Goal: Check status: Check status

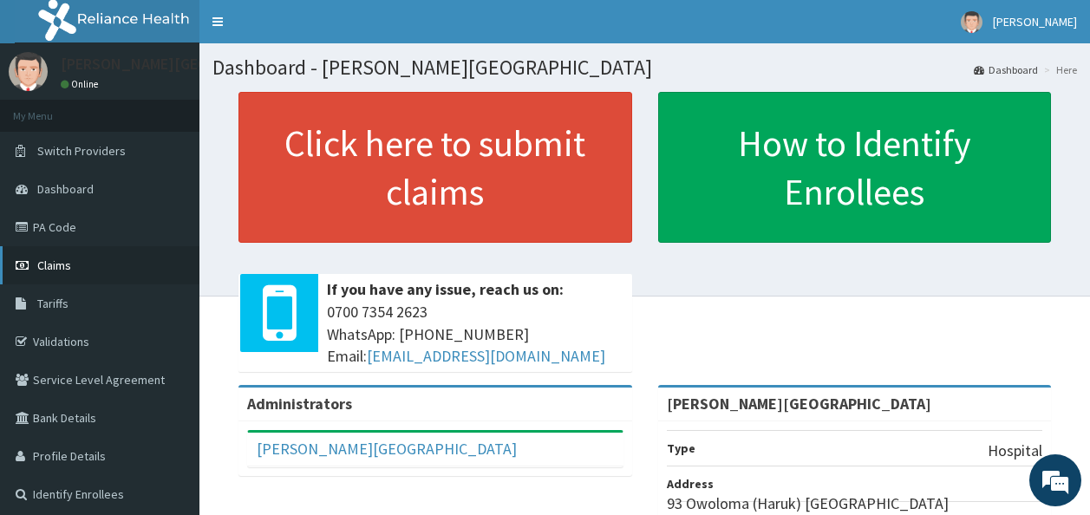
click at [88, 254] on link "Claims" at bounding box center [99, 265] width 199 height 38
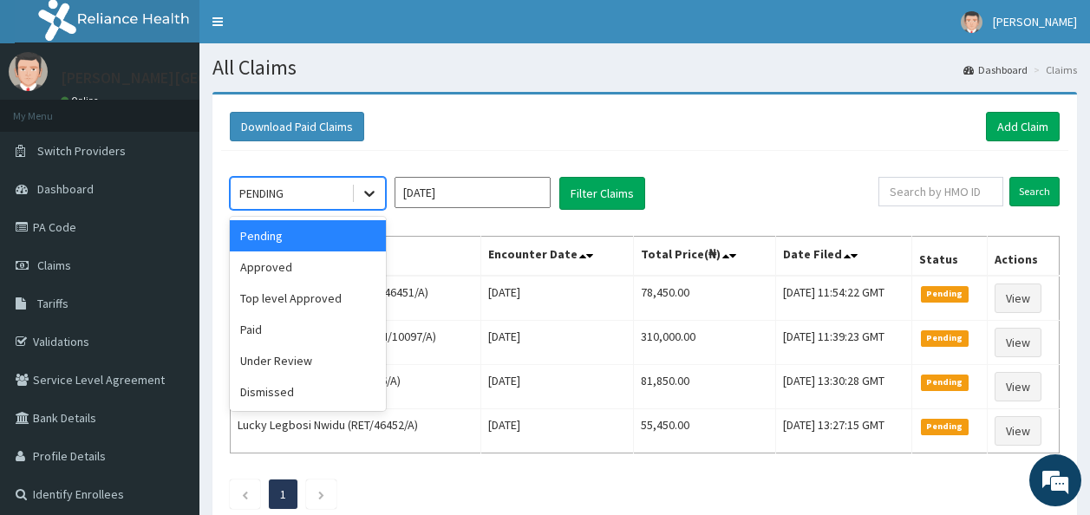
click at [377, 206] on div at bounding box center [369, 193] width 31 height 31
click at [352, 272] on div "Approved" at bounding box center [308, 266] width 156 height 31
click at [373, 193] on icon at bounding box center [369, 195] width 10 height 6
click at [318, 271] on div "Approved" at bounding box center [308, 266] width 156 height 31
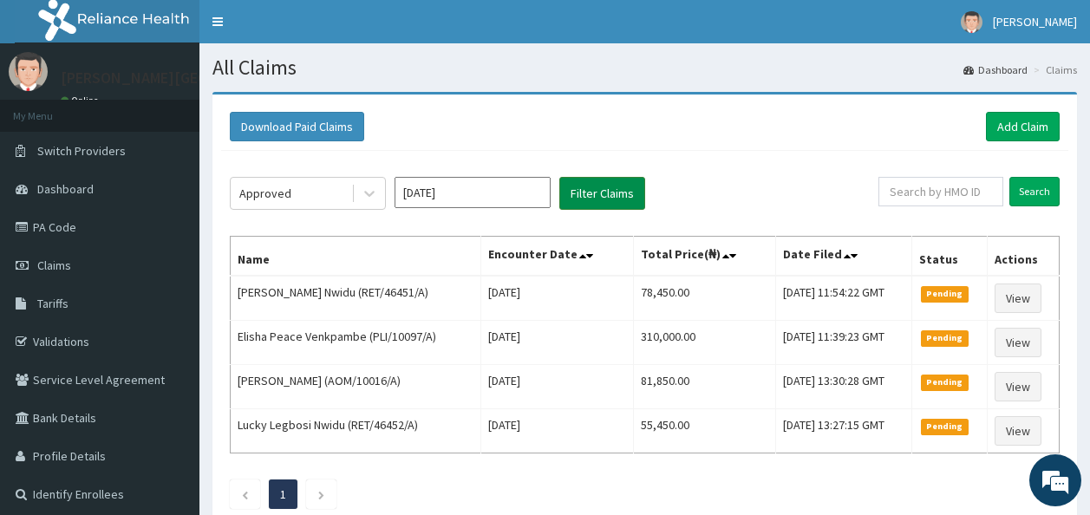
click at [588, 209] on button "Filter Claims" at bounding box center [602, 193] width 86 height 33
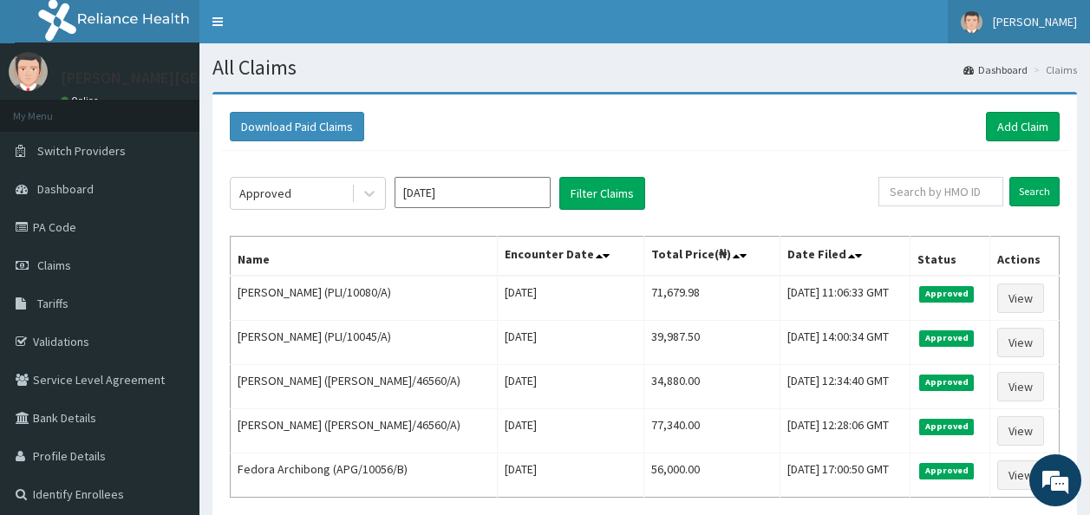
click at [1026, 26] on span "[PERSON_NAME]" at bounding box center [1035, 22] width 84 height 16
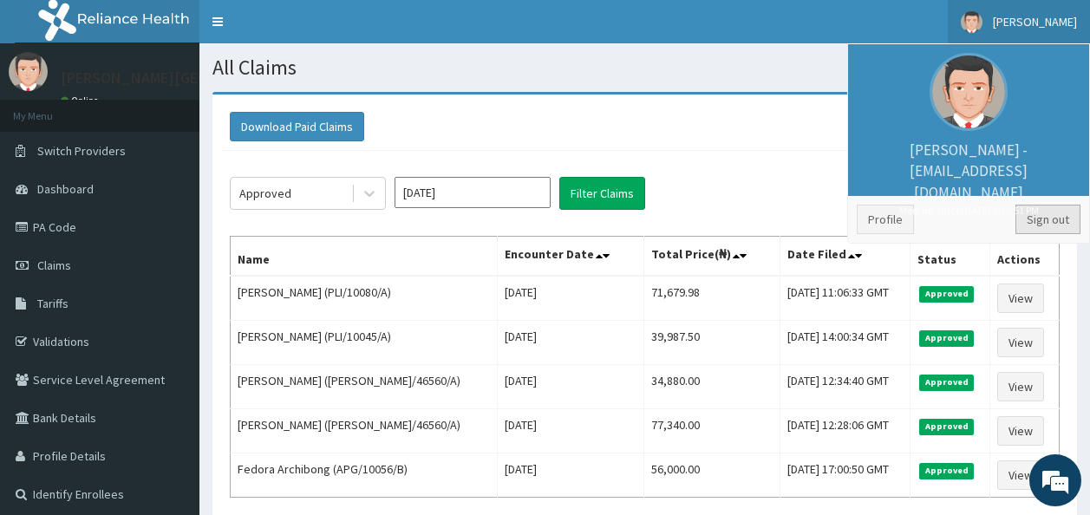
click at [1042, 228] on link "Sign out" at bounding box center [1047, 219] width 65 height 29
